Goal: Entertainment & Leisure: Consume media (video, audio)

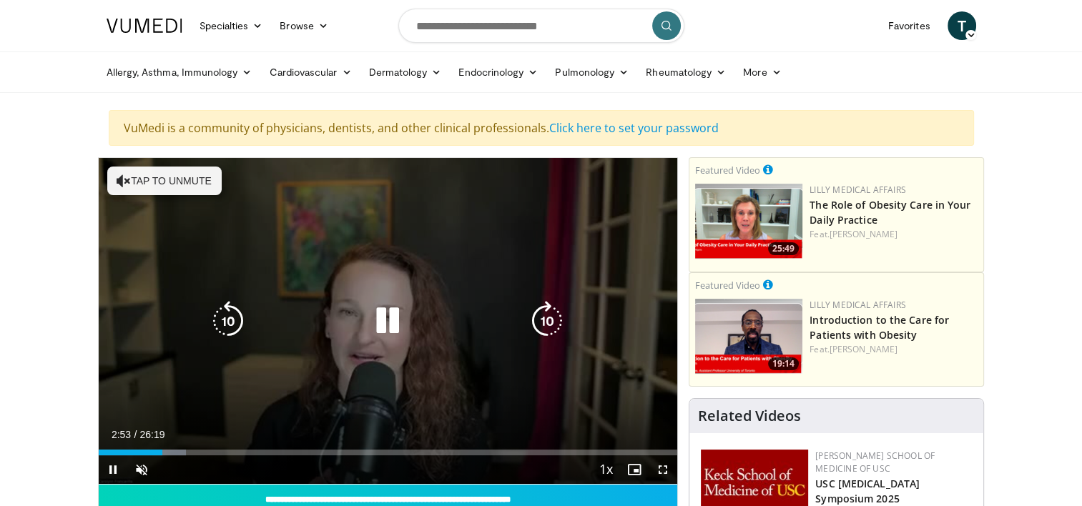
click at [142, 180] on button "Tap to unmute" at bounding box center [164, 181] width 114 height 29
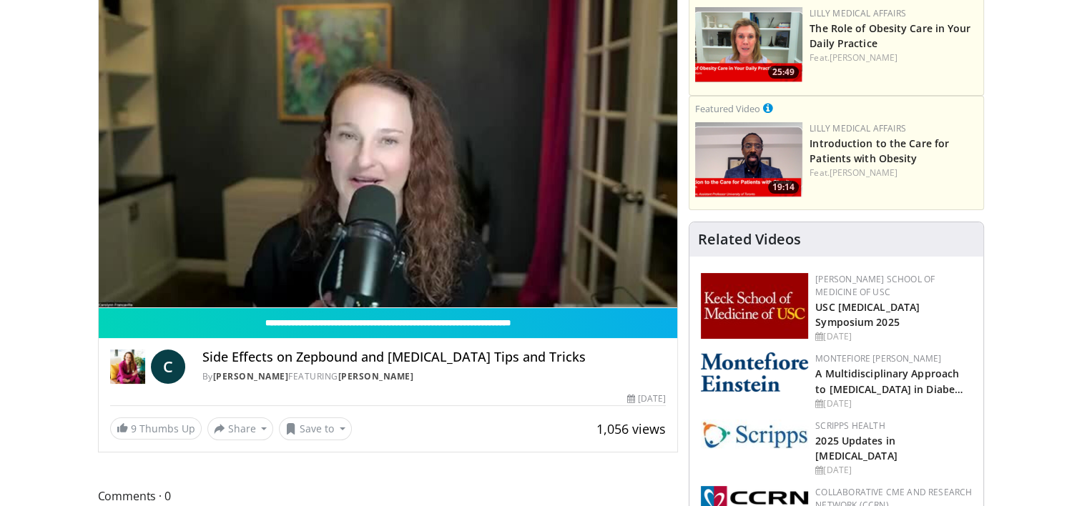
scroll to position [215, 0]
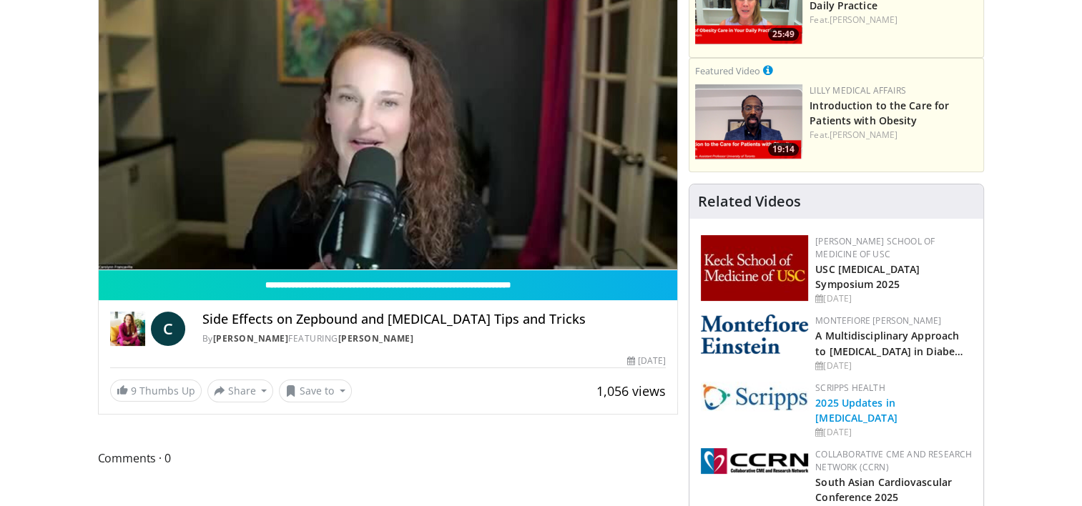
click at [887, 406] on link "2025 Updates in [MEDICAL_DATA]" at bounding box center [856, 410] width 82 height 29
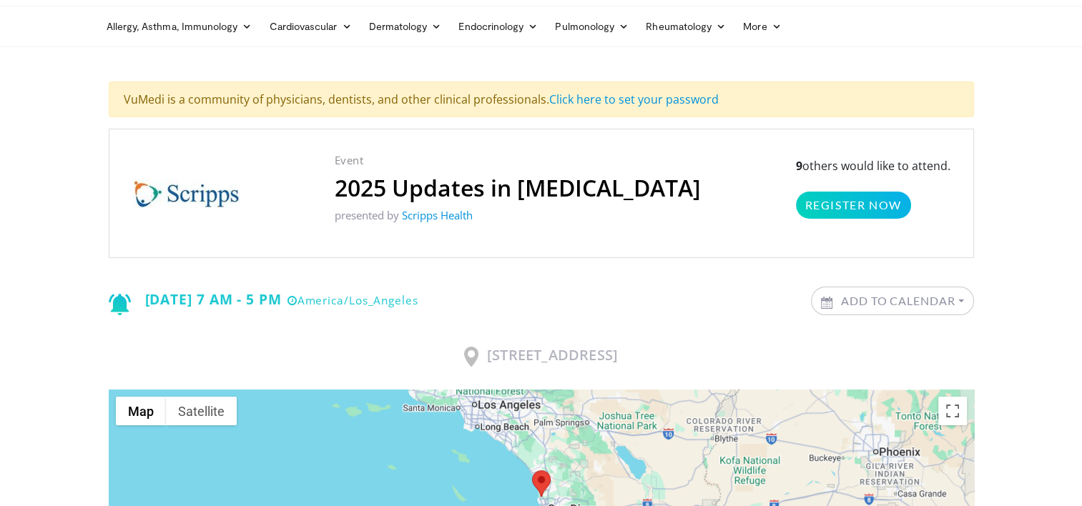
scroll to position [72, 0]
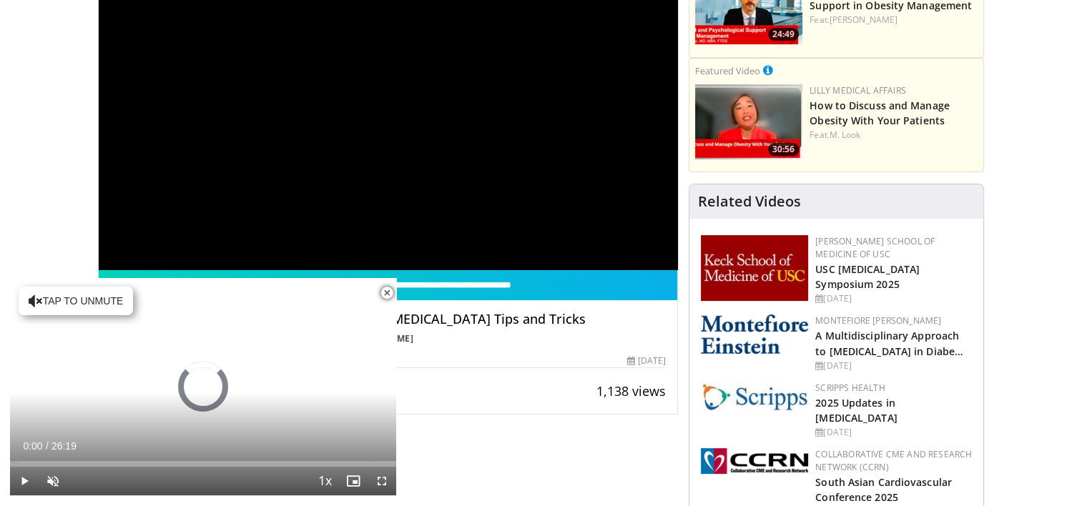
scroll to position [286, 0]
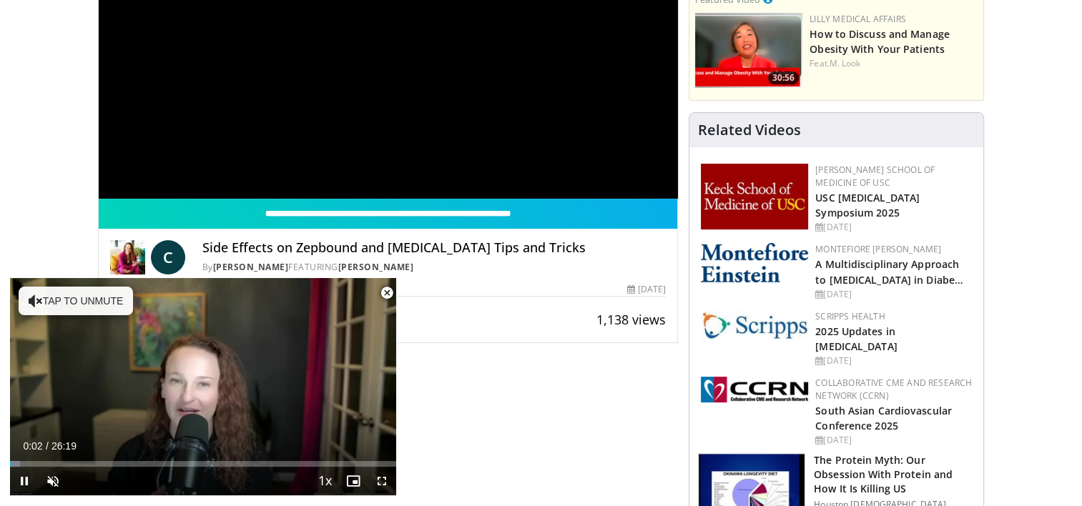
click at [383, 292] on span "Video Player" at bounding box center [387, 293] width 29 height 29
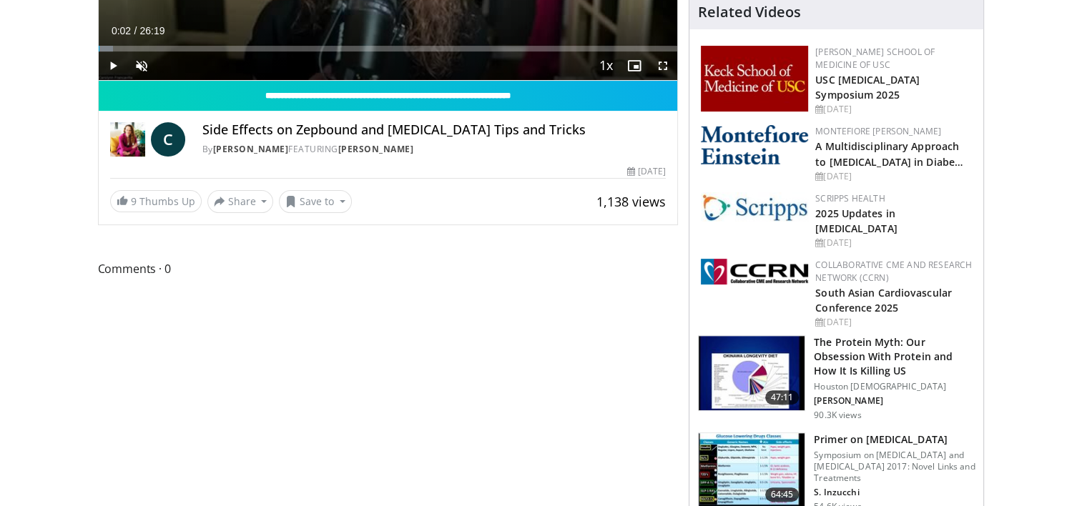
scroll to position [429, 0]
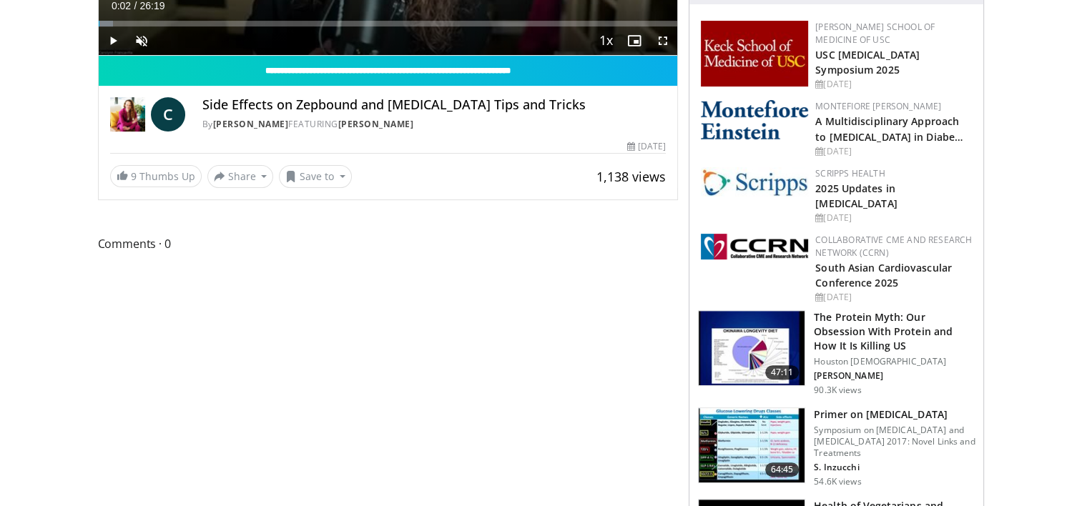
click at [924, 338] on h3 "The Protein Myth: Our Obsession With Protein and How It Is Killing US" at bounding box center [894, 331] width 161 height 43
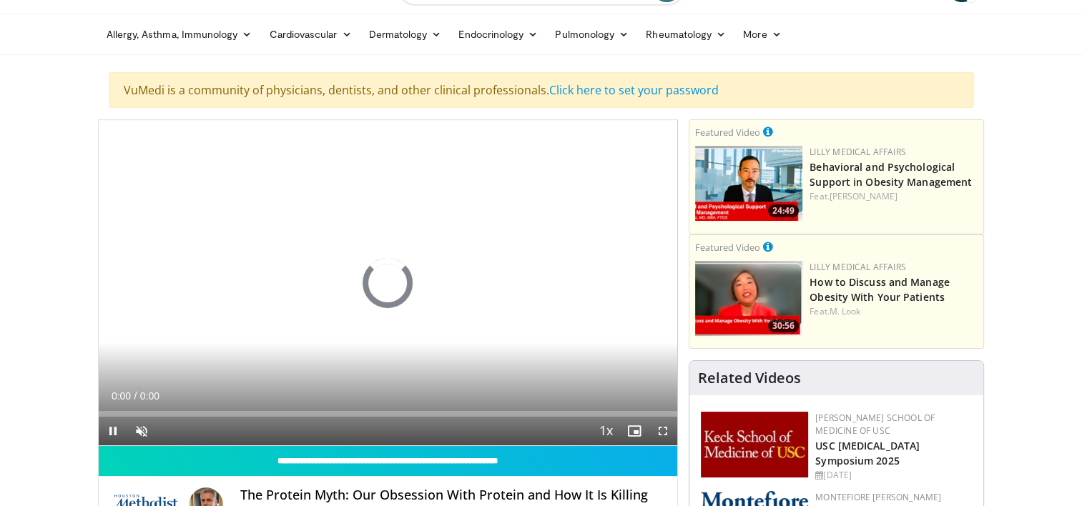
scroll to position [72, 0]
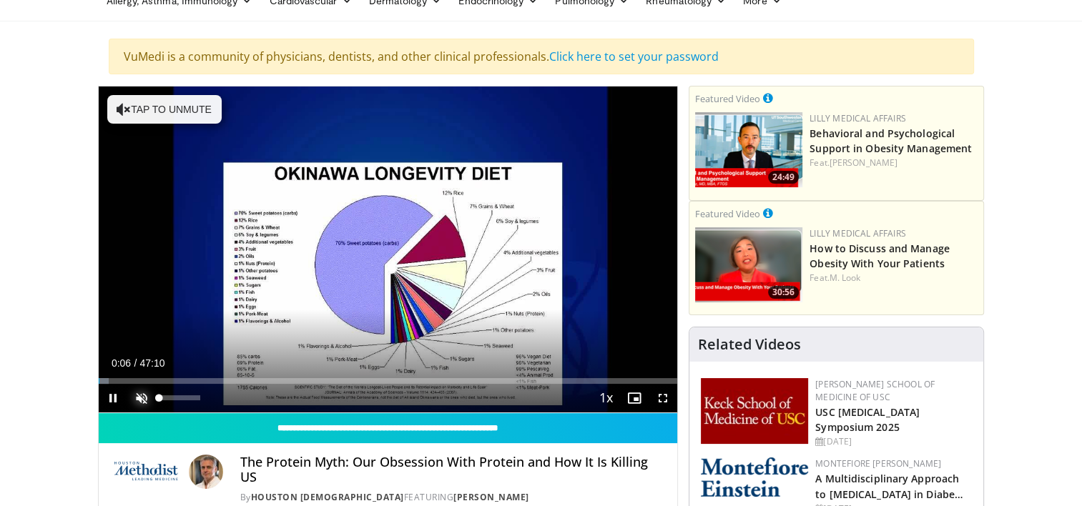
click at [140, 396] on span "Video Player" at bounding box center [141, 398] width 29 height 29
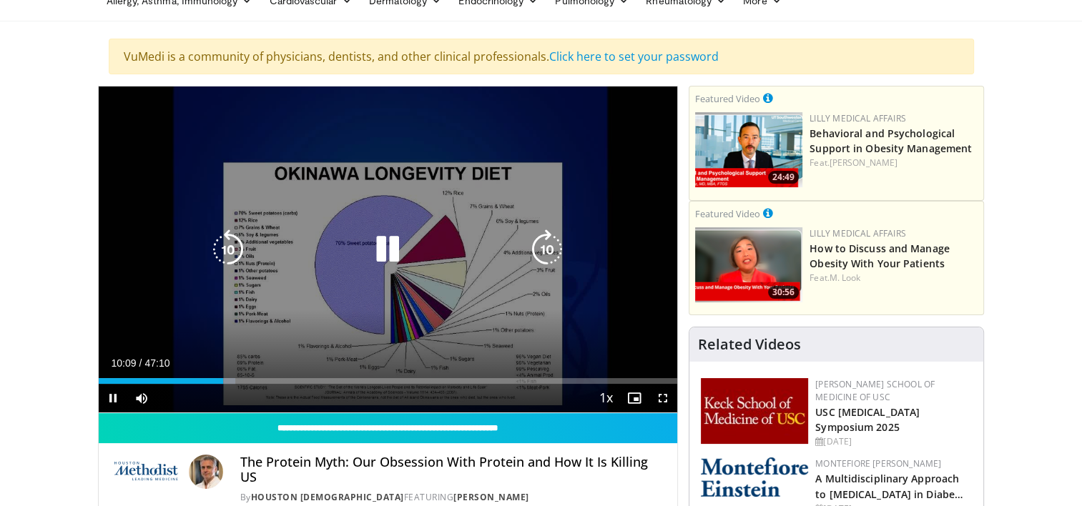
click at [389, 250] on icon "Video Player" at bounding box center [388, 250] width 40 height 40
